Goal: Information Seeking & Learning: Learn about a topic

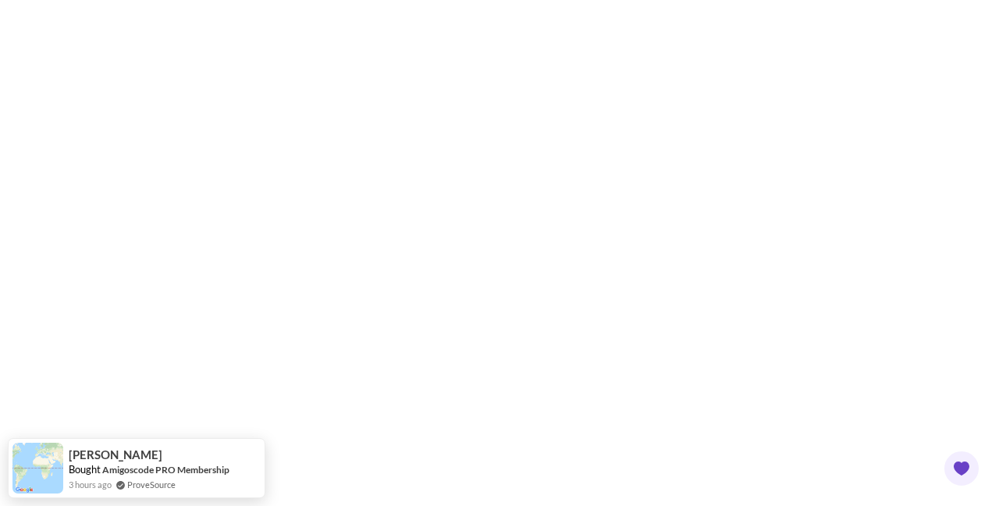
scroll to position [461, 0]
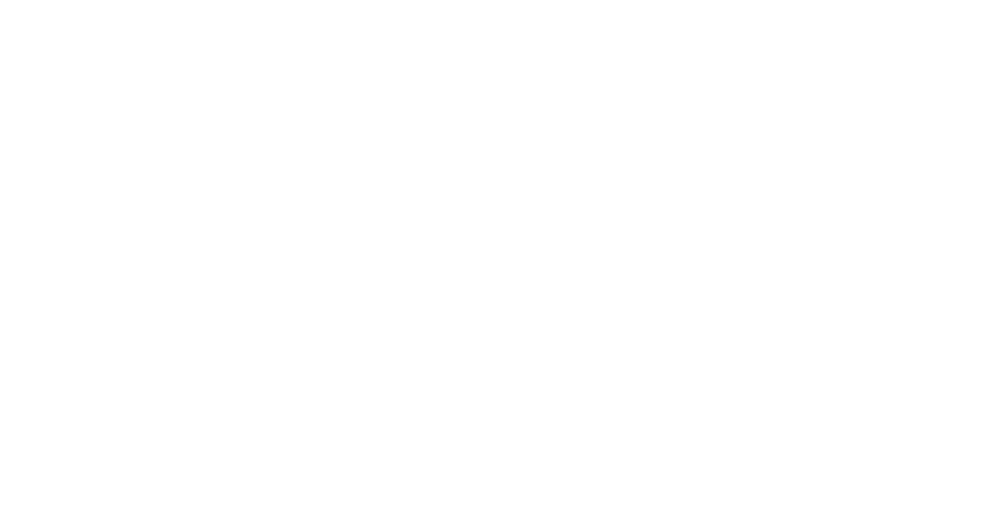
scroll to position [230, 0]
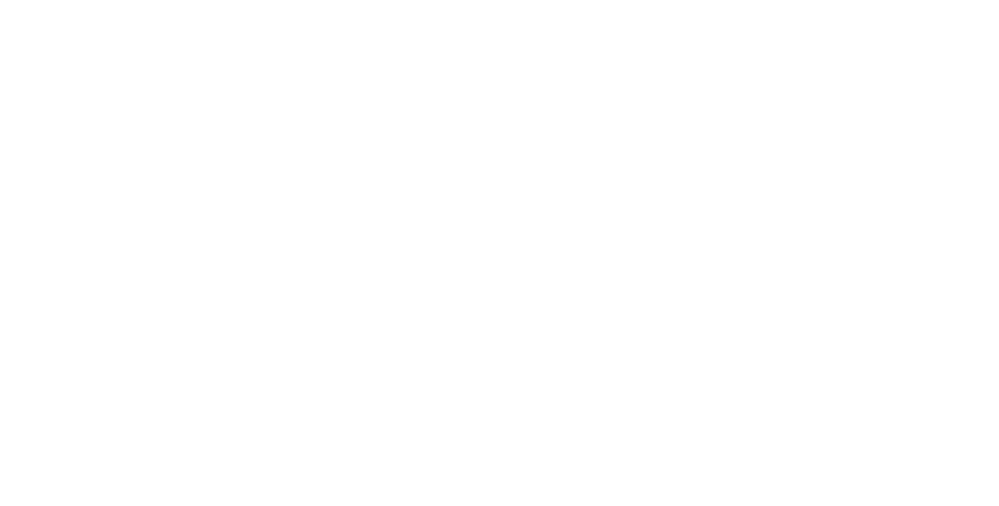
scroll to position [87, 0]
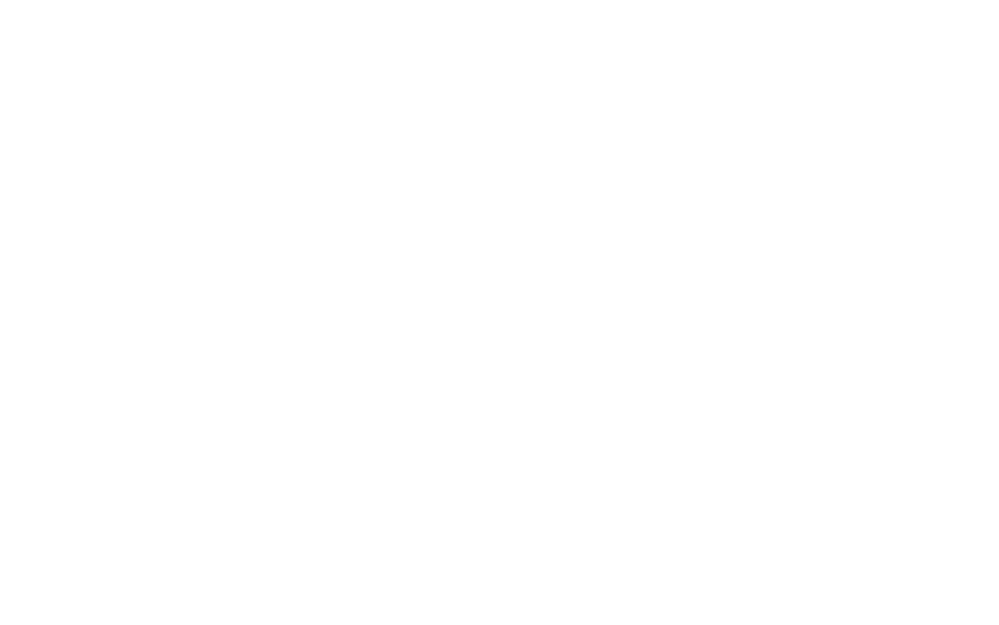
scroll to position [967, 0]
